Goal: Task Accomplishment & Management: Use online tool/utility

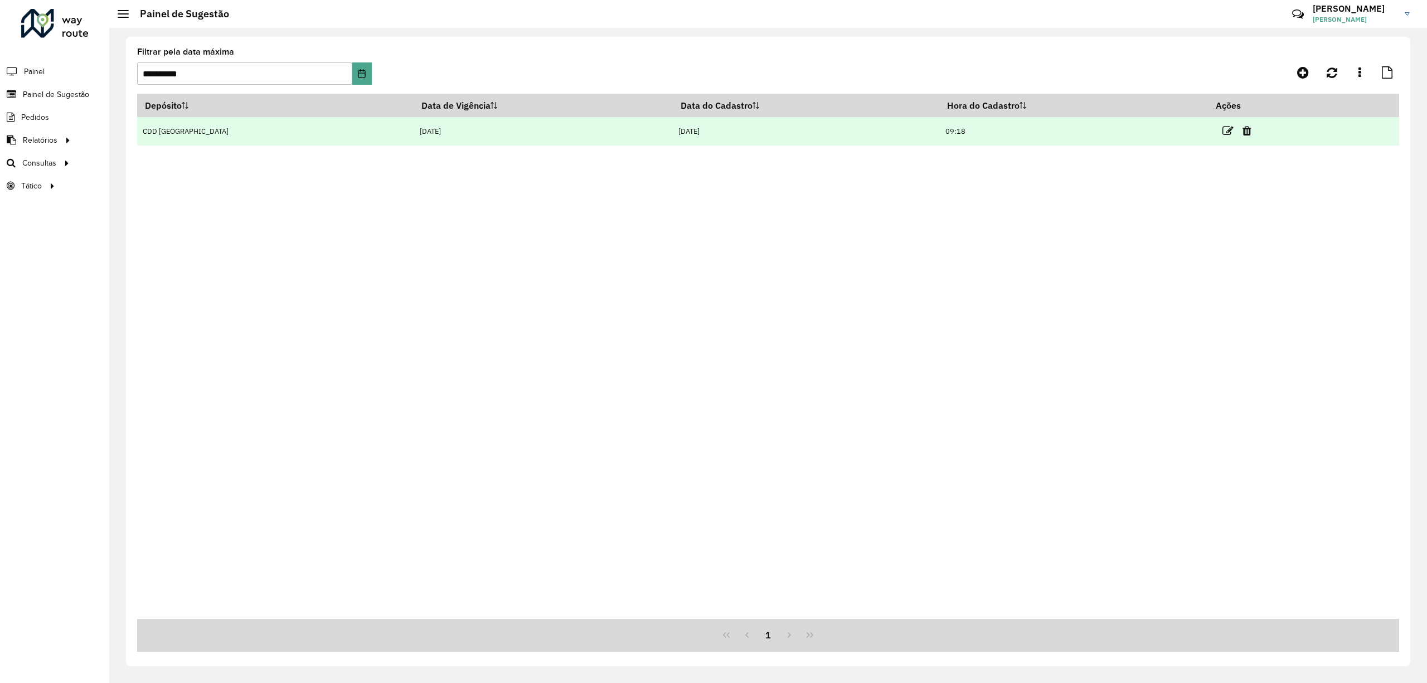
click at [1223, 138] on td at bounding box center [1241, 131] width 67 height 28
click at [1222, 132] on icon at bounding box center [1227, 130] width 11 height 11
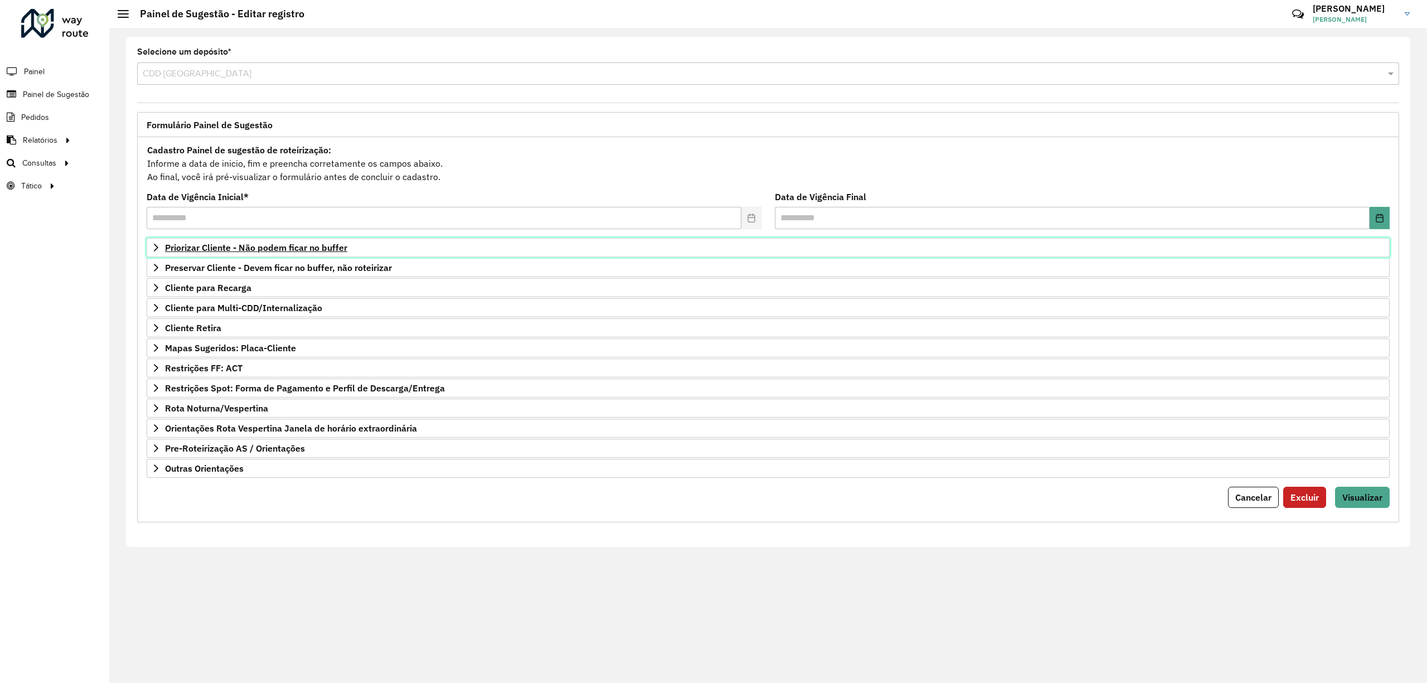
click at [186, 248] on span "Priorizar Cliente - Não podem ficar no buffer" at bounding box center [256, 247] width 182 height 9
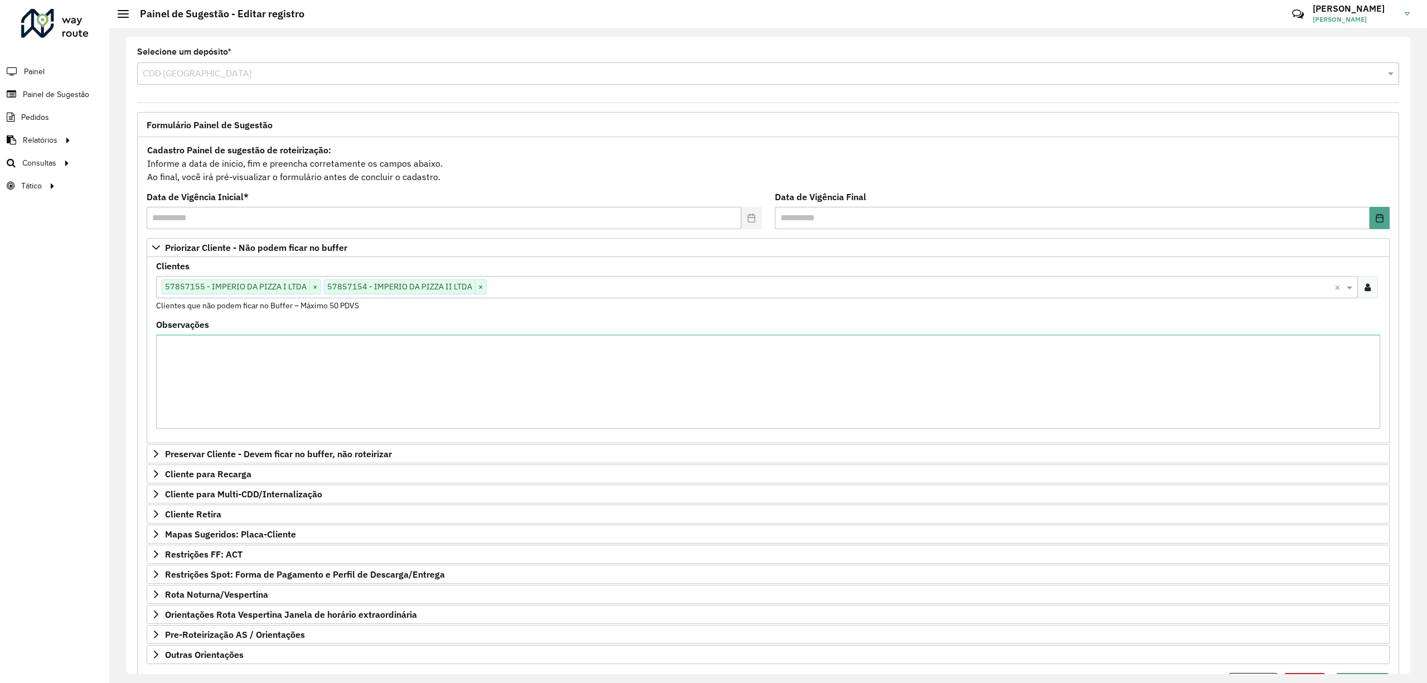
click at [547, 297] on div "Clique no botão para buscar clientes 57857155 - IMPERIO DA PIZZA I LTDA × 57857…" at bounding box center [745, 286] width 1178 height 21
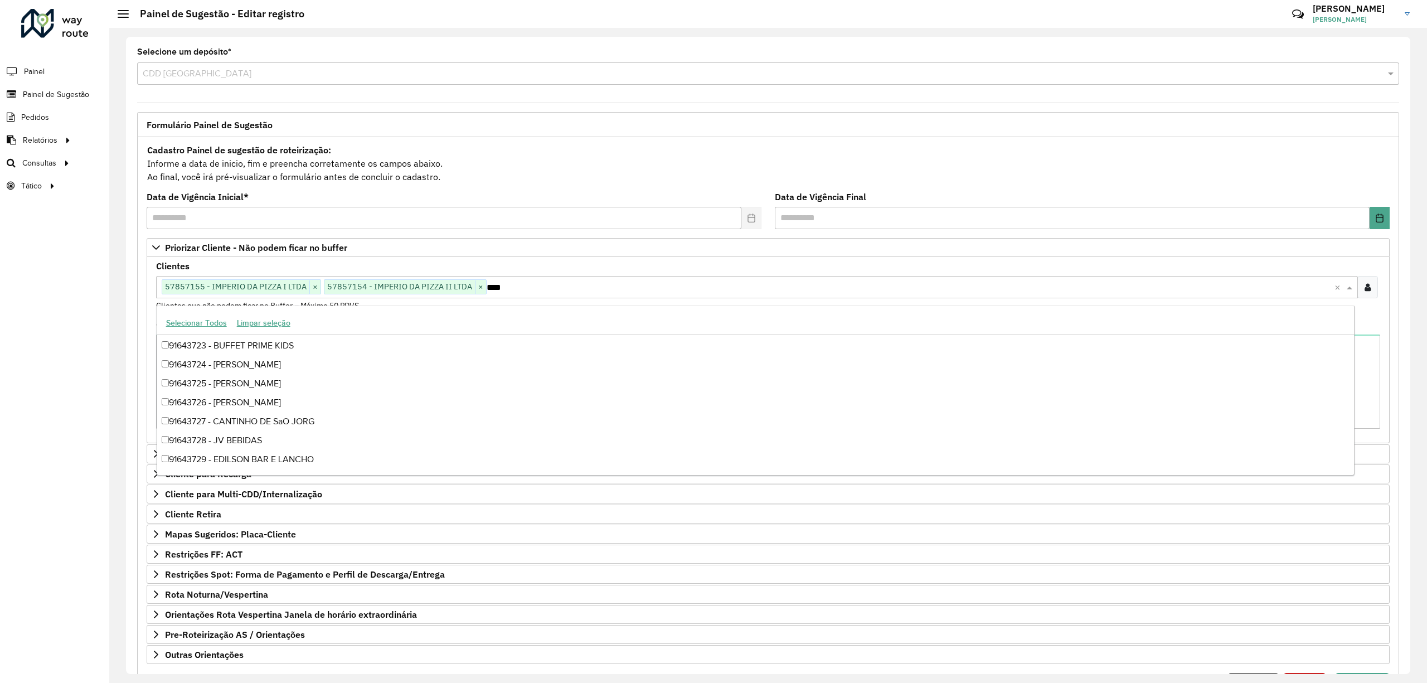
scroll to position [75, 0]
type input "*****"
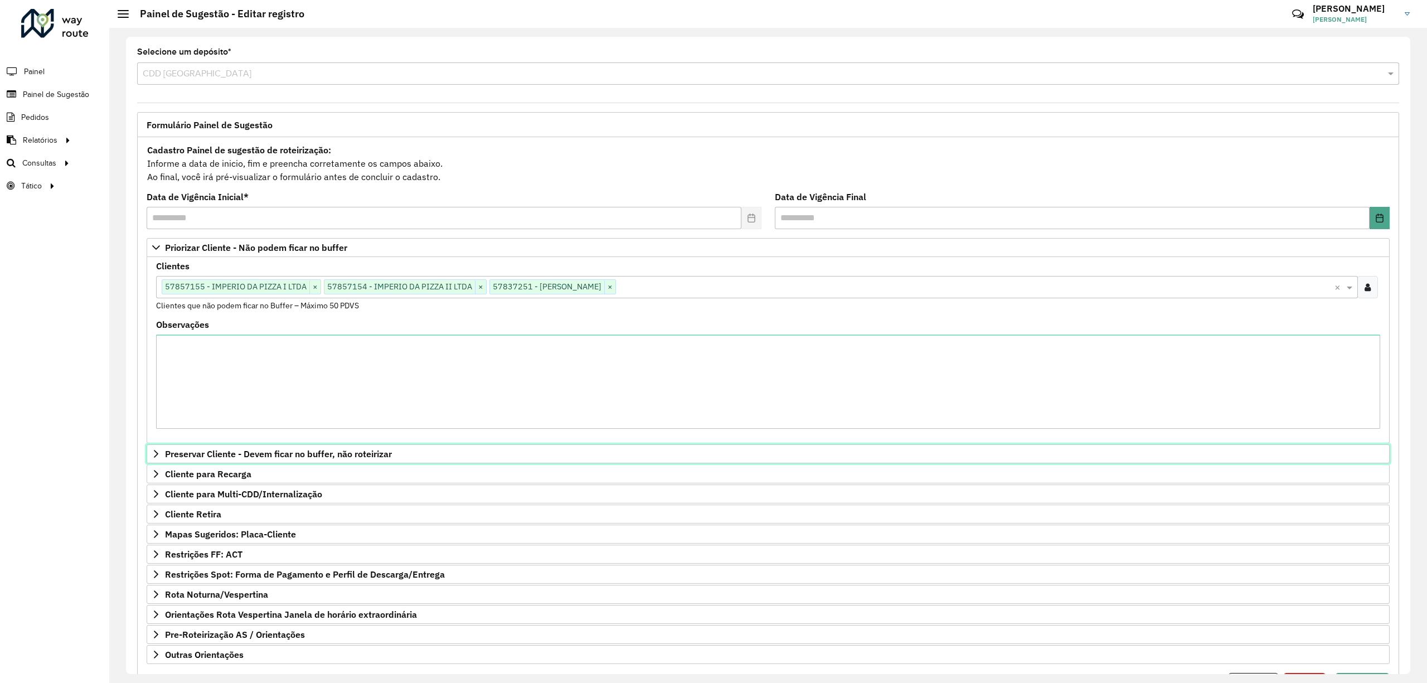
scroll to position [65, 0]
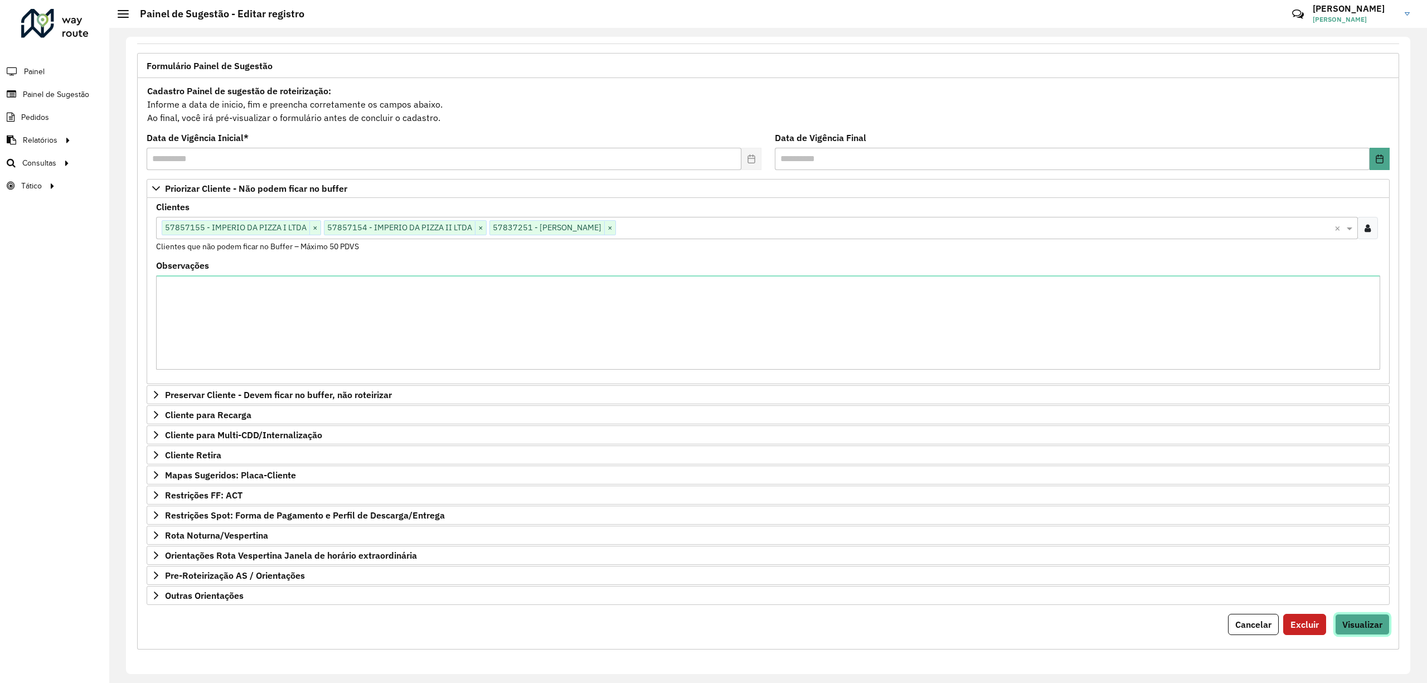
click at [1357, 616] on button "Visualizar" at bounding box center [1362, 624] width 55 height 21
